Goal: Information Seeking & Learning: Learn about a topic

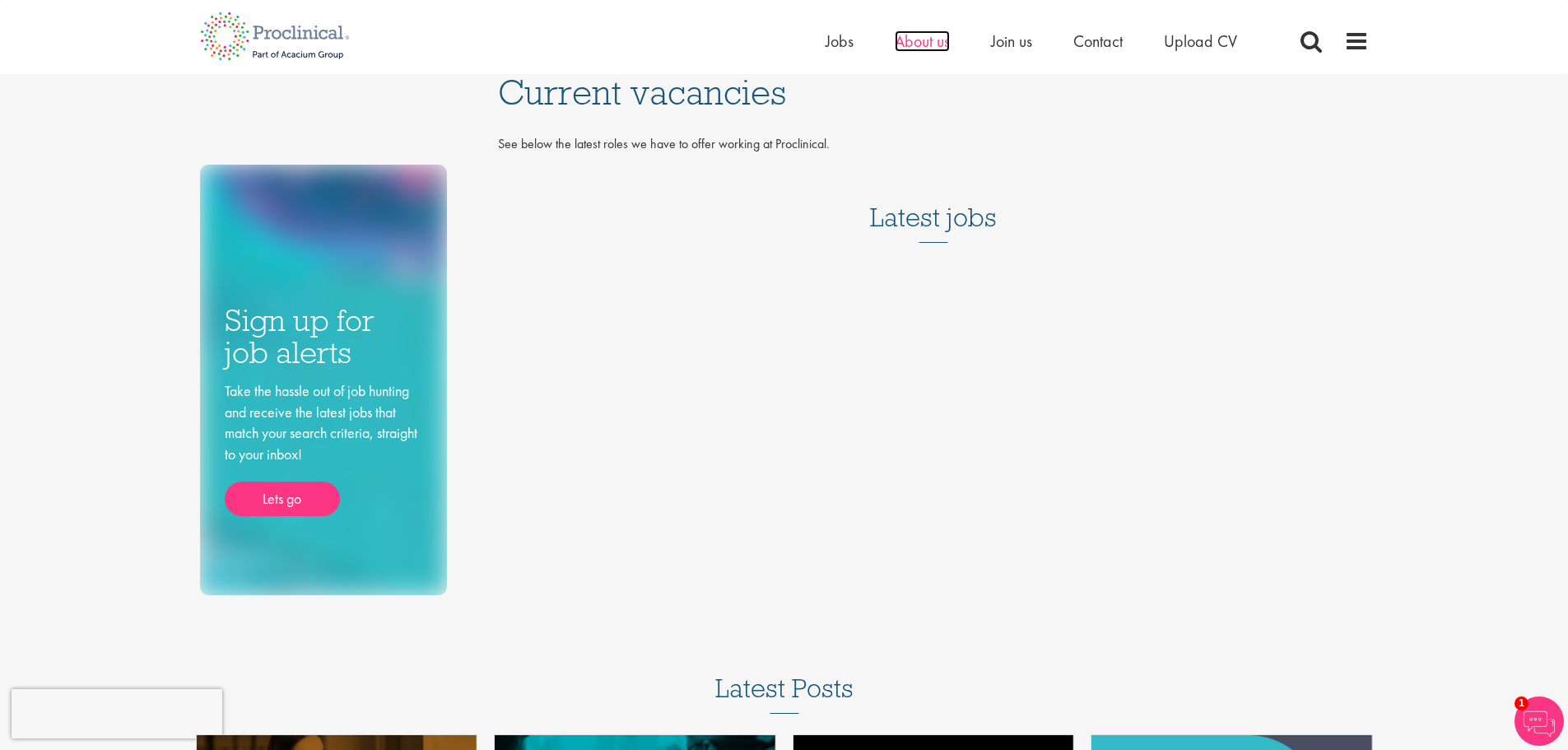
click at [942, 42] on span "About us" at bounding box center [921, 41] width 55 height 21
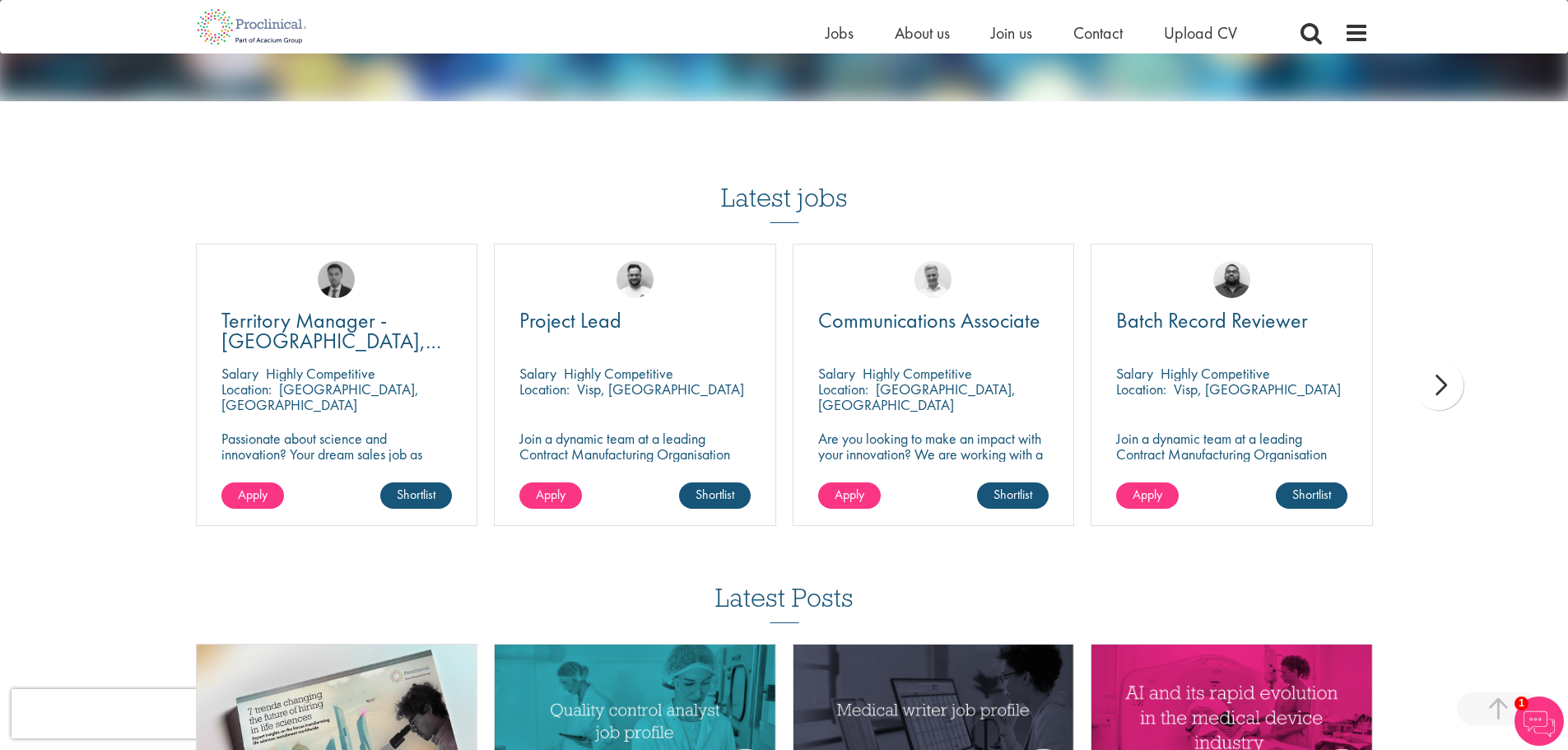
scroll to position [2781, 0]
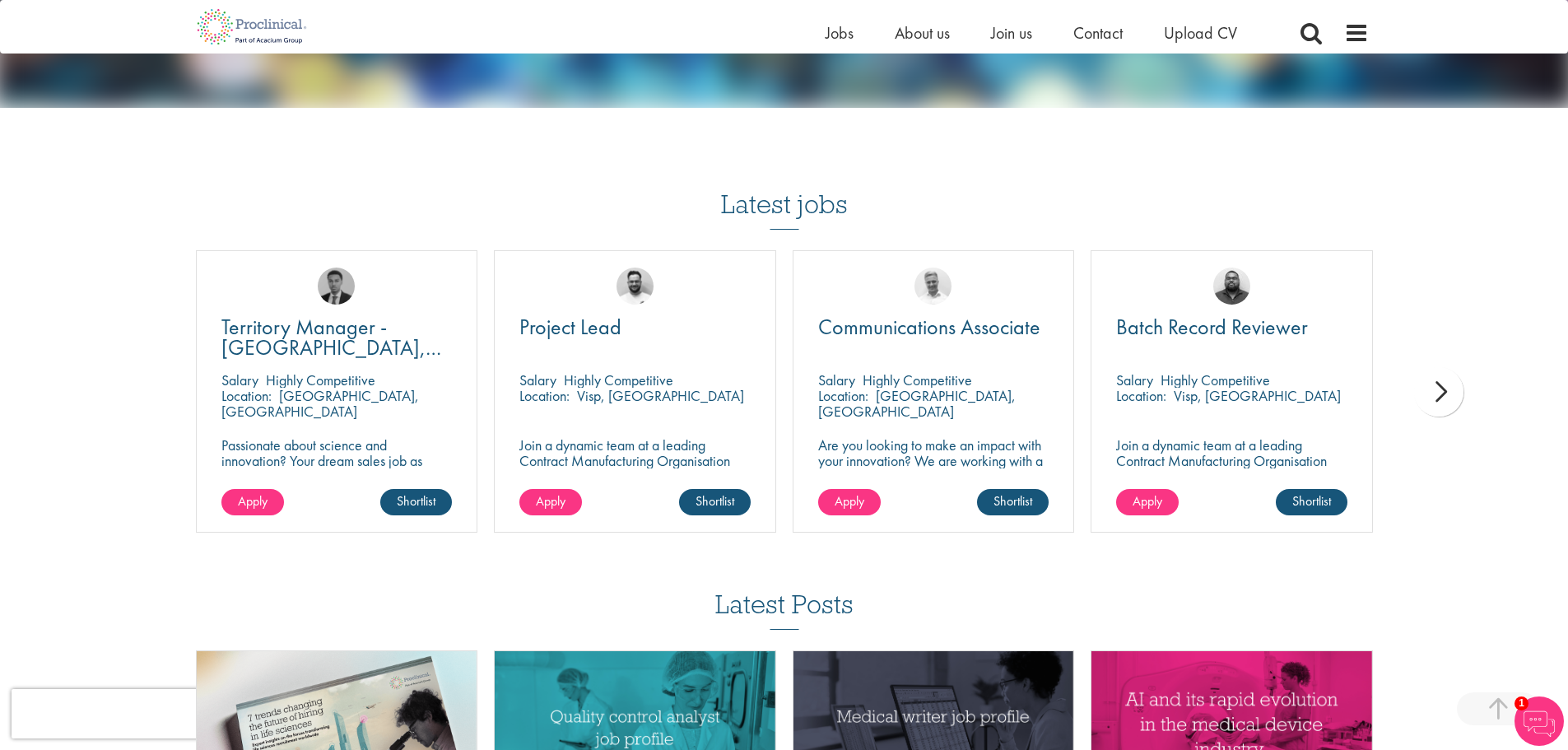
click at [1442, 392] on div "next" at bounding box center [1439, 392] width 50 height 50
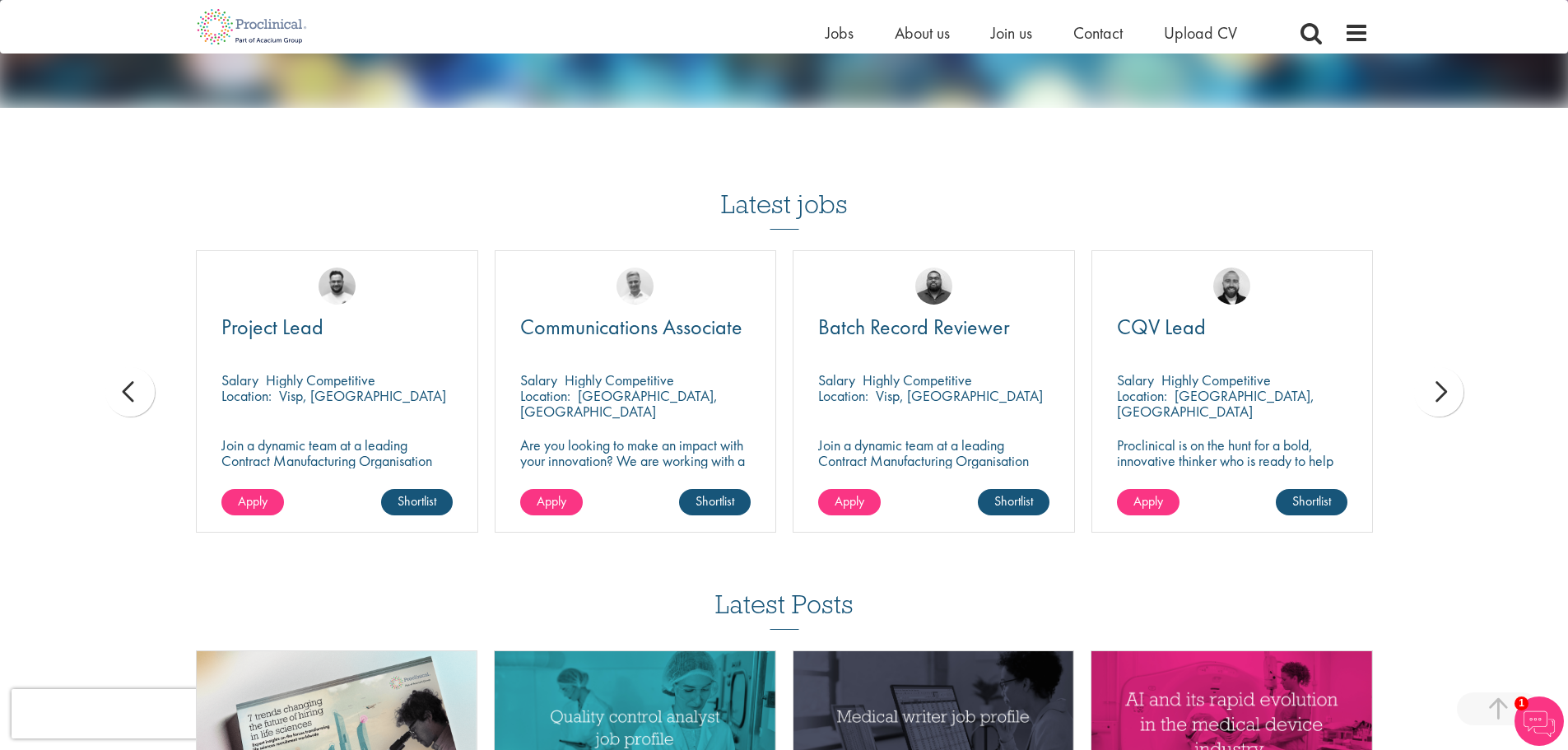
click at [1442, 392] on div "next" at bounding box center [1439, 392] width 50 height 50
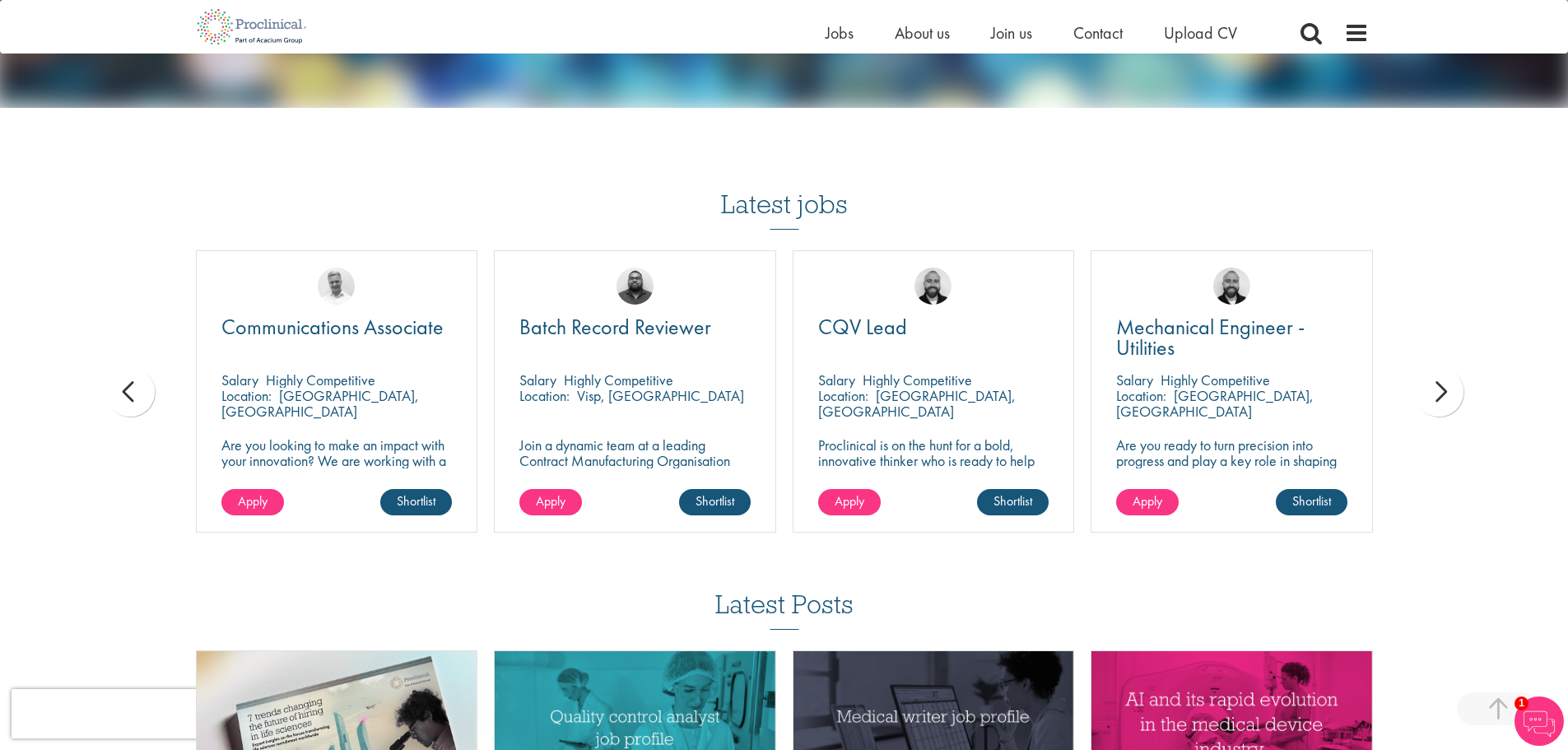
click at [1442, 392] on div "next" at bounding box center [1439, 392] width 50 height 50
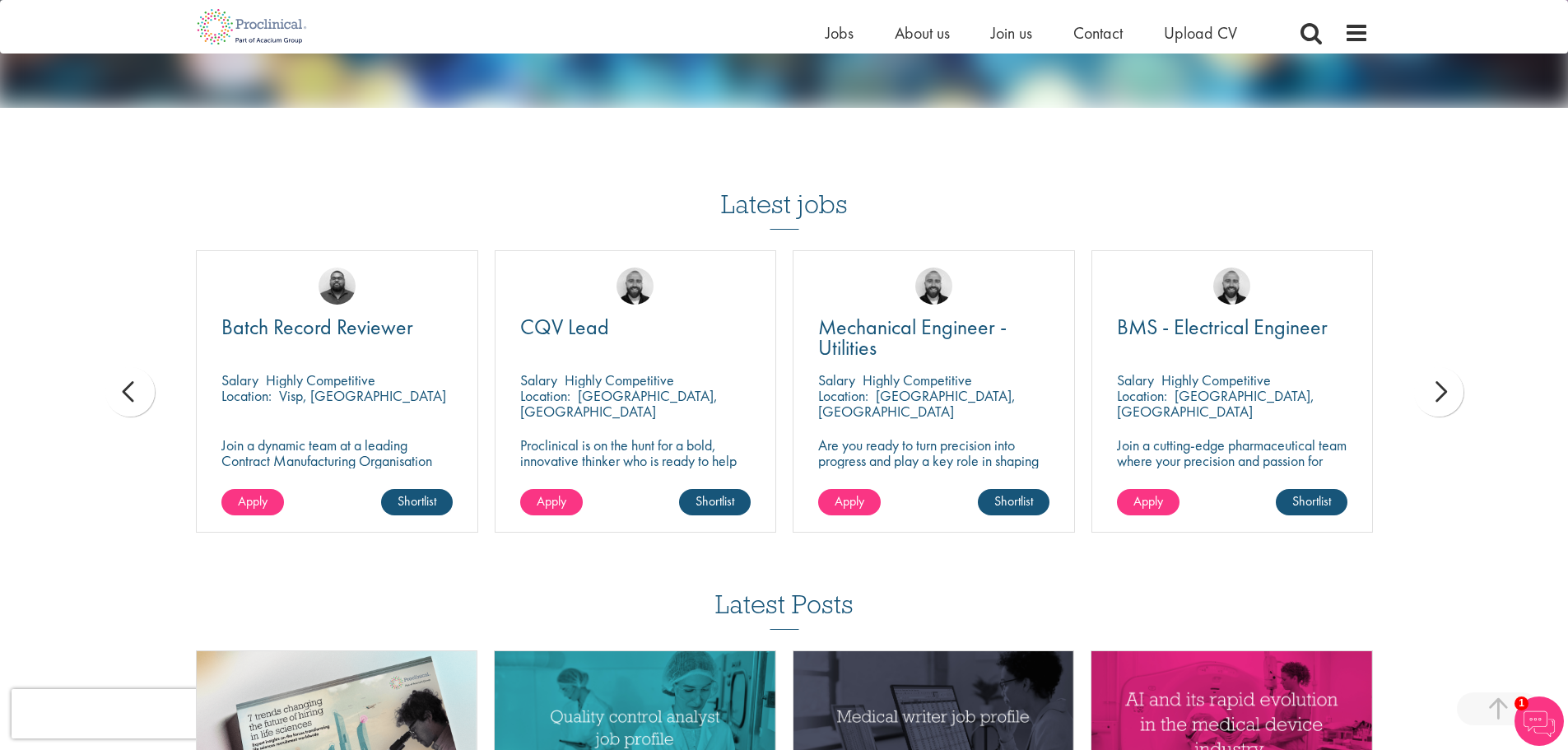
click at [1442, 392] on div "next" at bounding box center [1439, 392] width 50 height 50
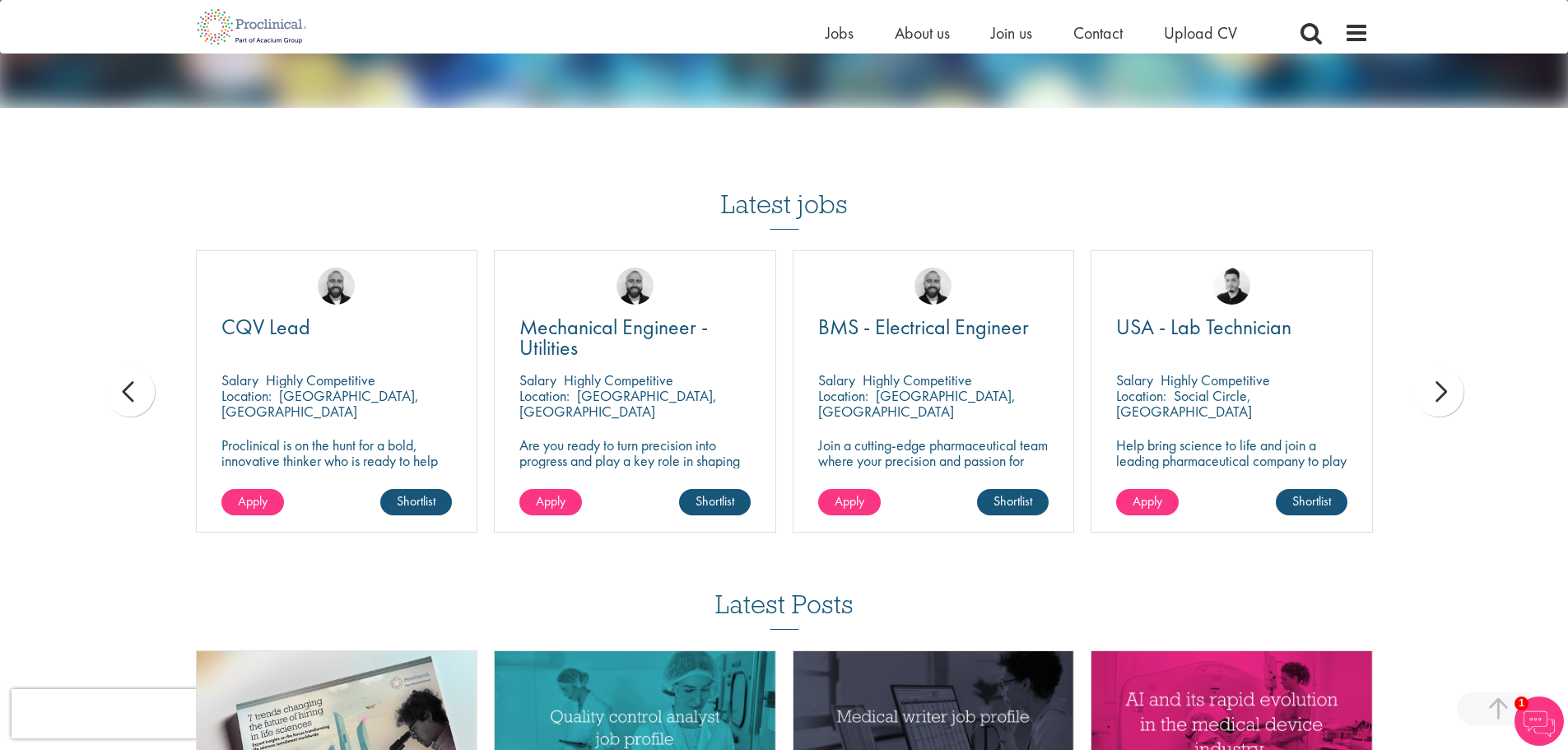
click at [1442, 392] on div "next" at bounding box center [1439, 392] width 50 height 50
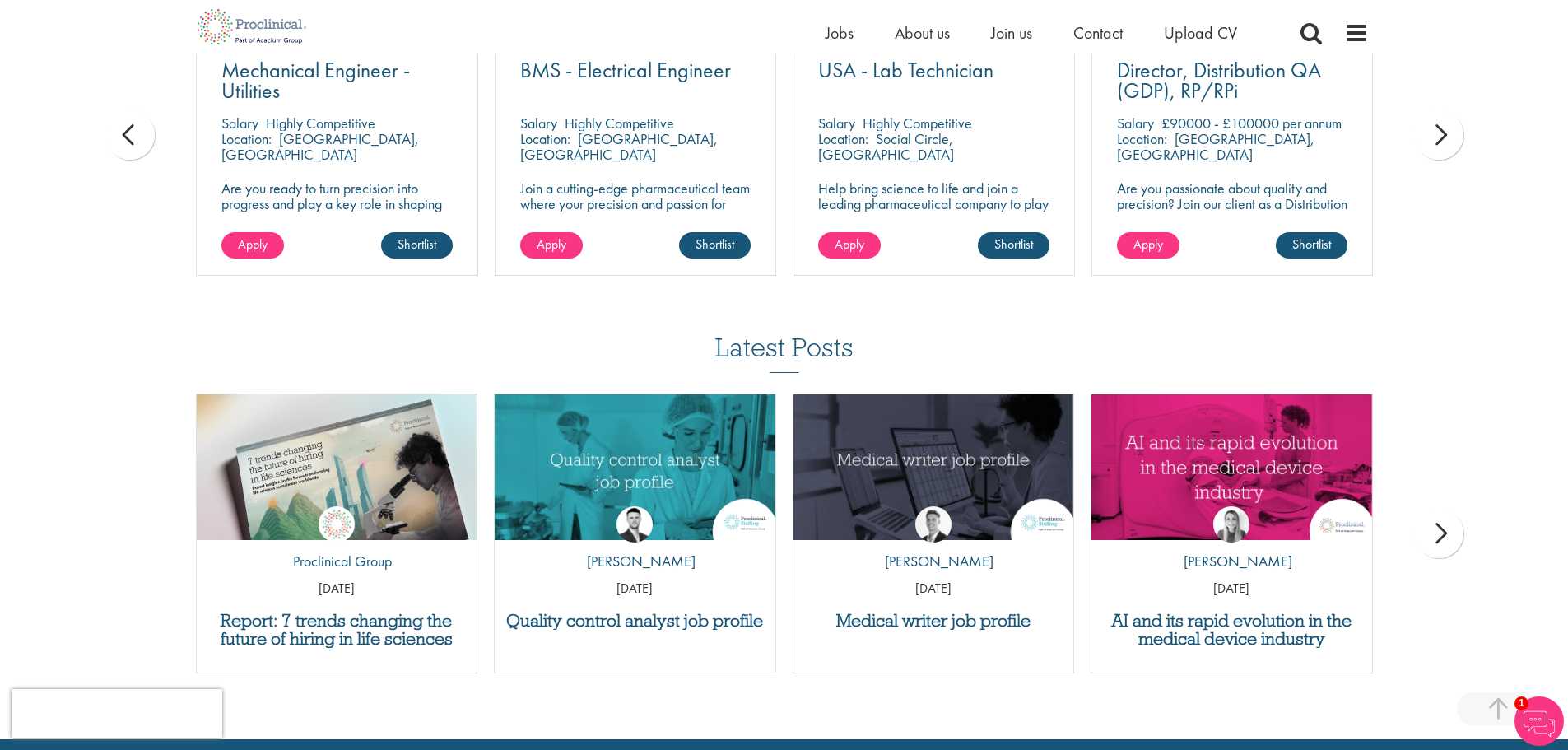
scroll to position [3267, 0]
